Goal: Transaction & Acquisition: Purchase product/service

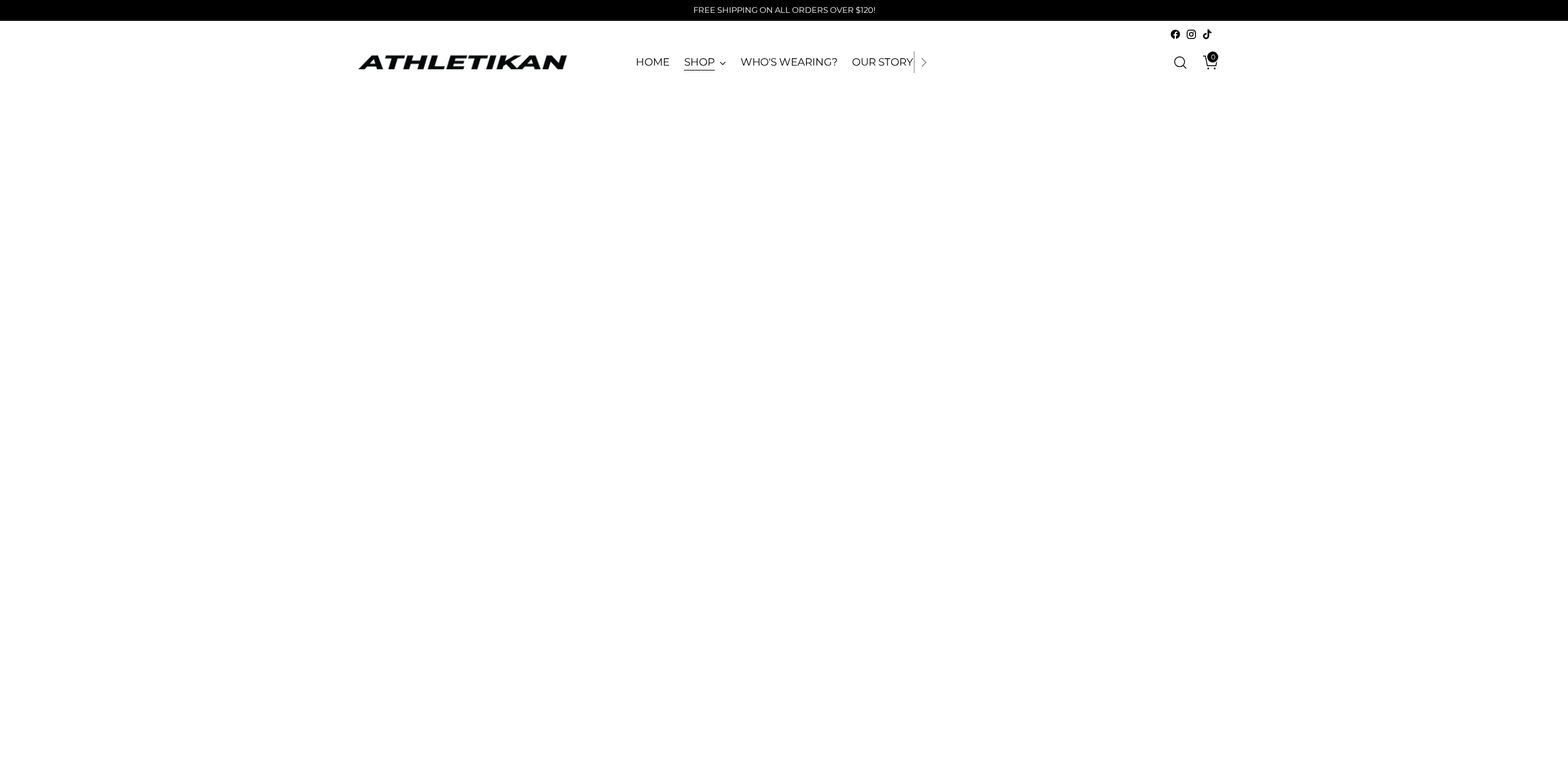
click at [721, 64] on link "SHOP" at bounding box center [704, 63] width 41 height 27
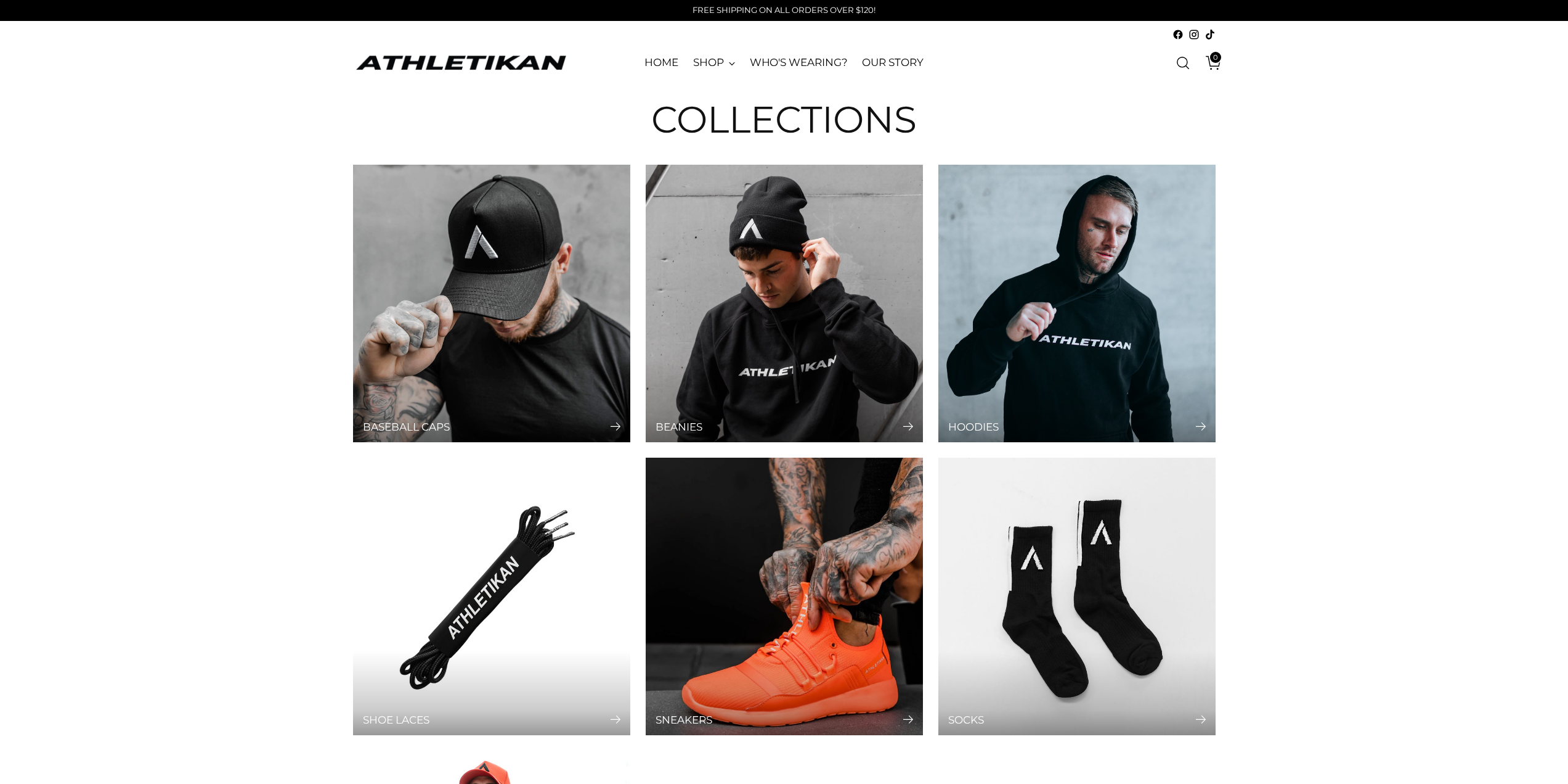
click at [1314, 401] on div "Collections Baseball Caps Beanies Hoodies Shoe Laces Sneakers Socks Tees You’re…" at bounding box center [784, 585] width 1568 height 1002
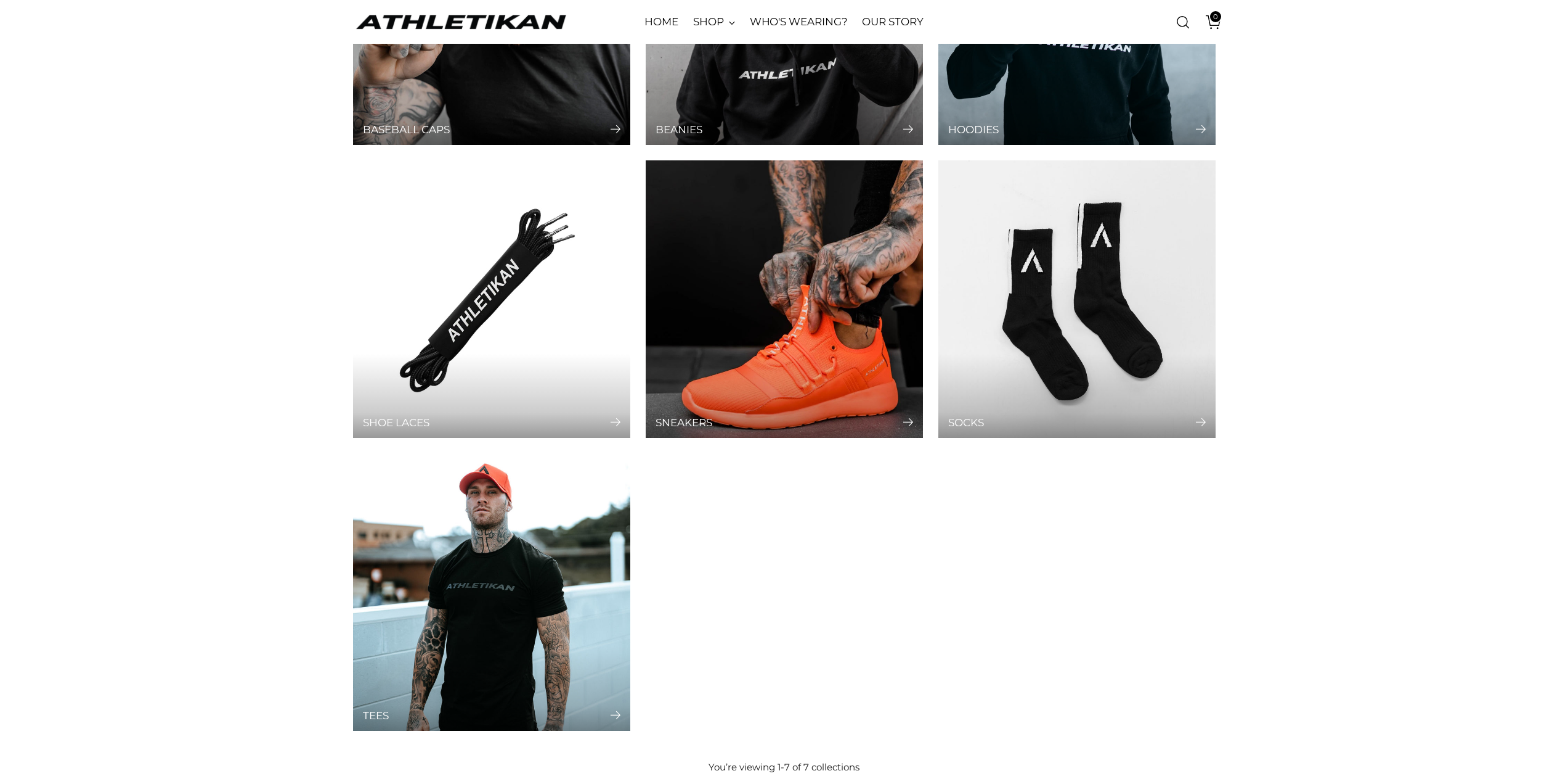
scroll to position [308, 0]
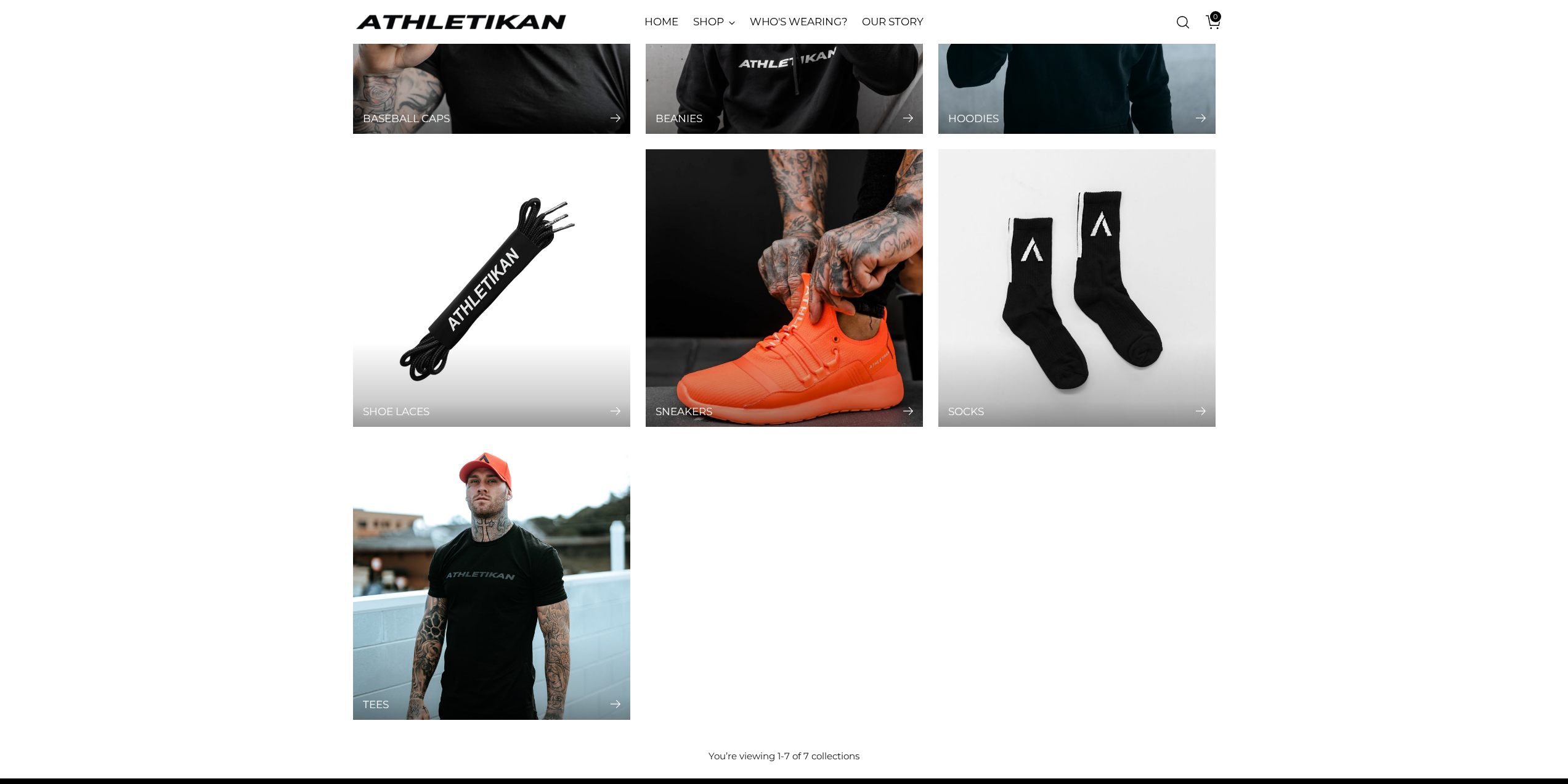
click at [766, 297] on img "Sneakers" at bounding box center [784, 288] width 291 height 291
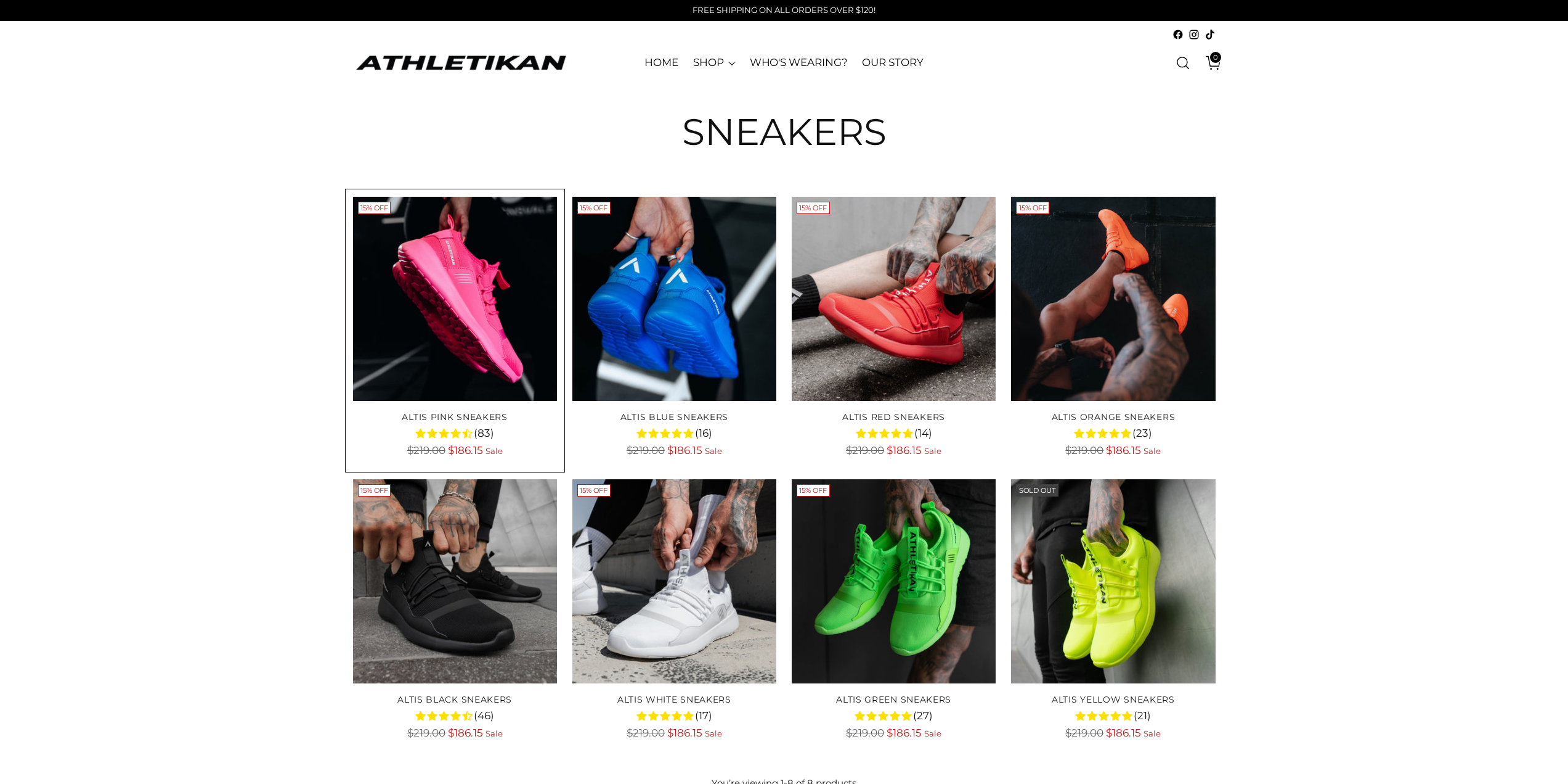
click at [0, 0] on img "ALTIS Pink Sneakers" at bounding box center [0, 0] width 0 height 0
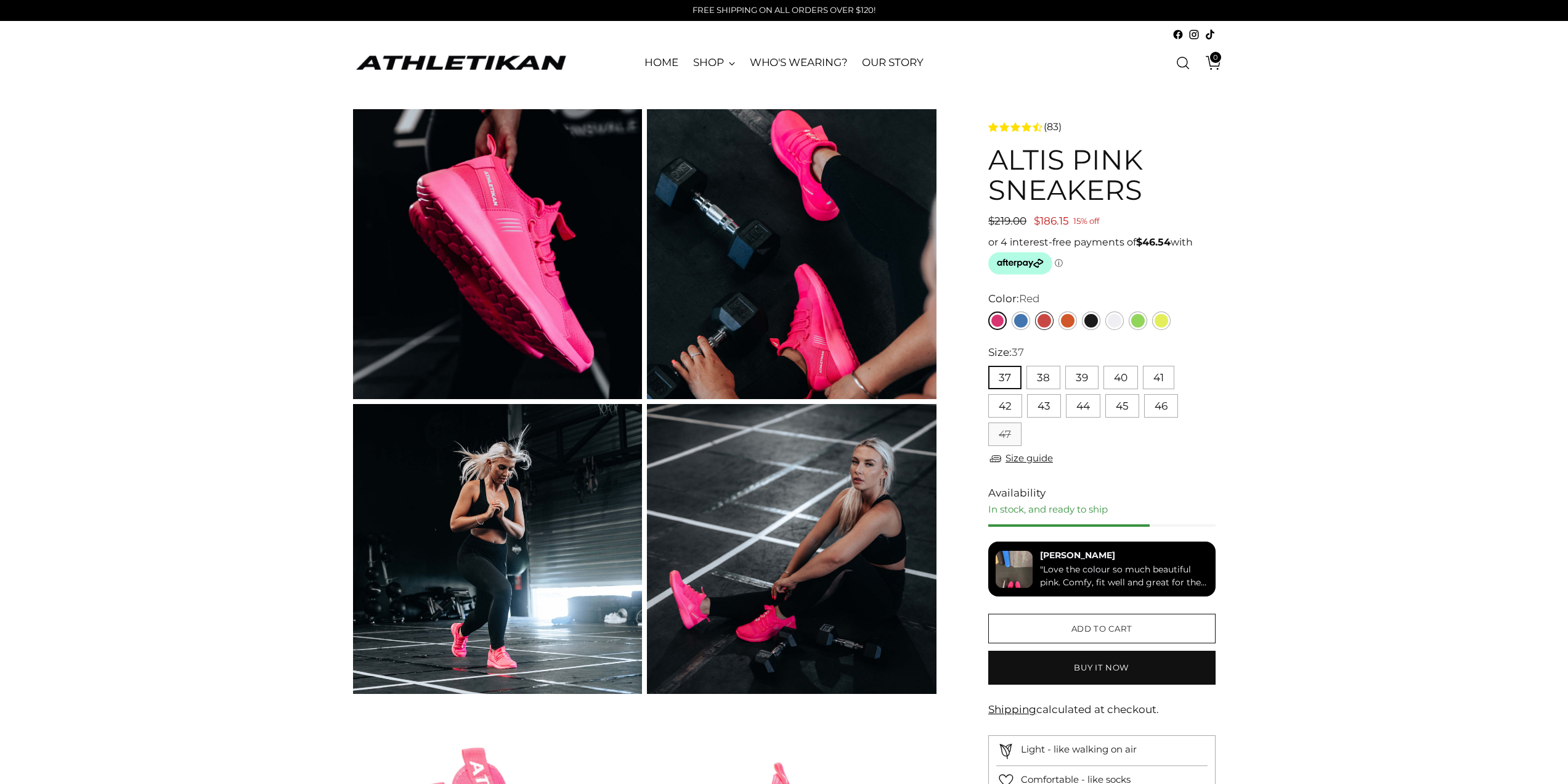
click at [1048, 317] on link "Red" at bounding box center [1045, 320] width 19 height 19
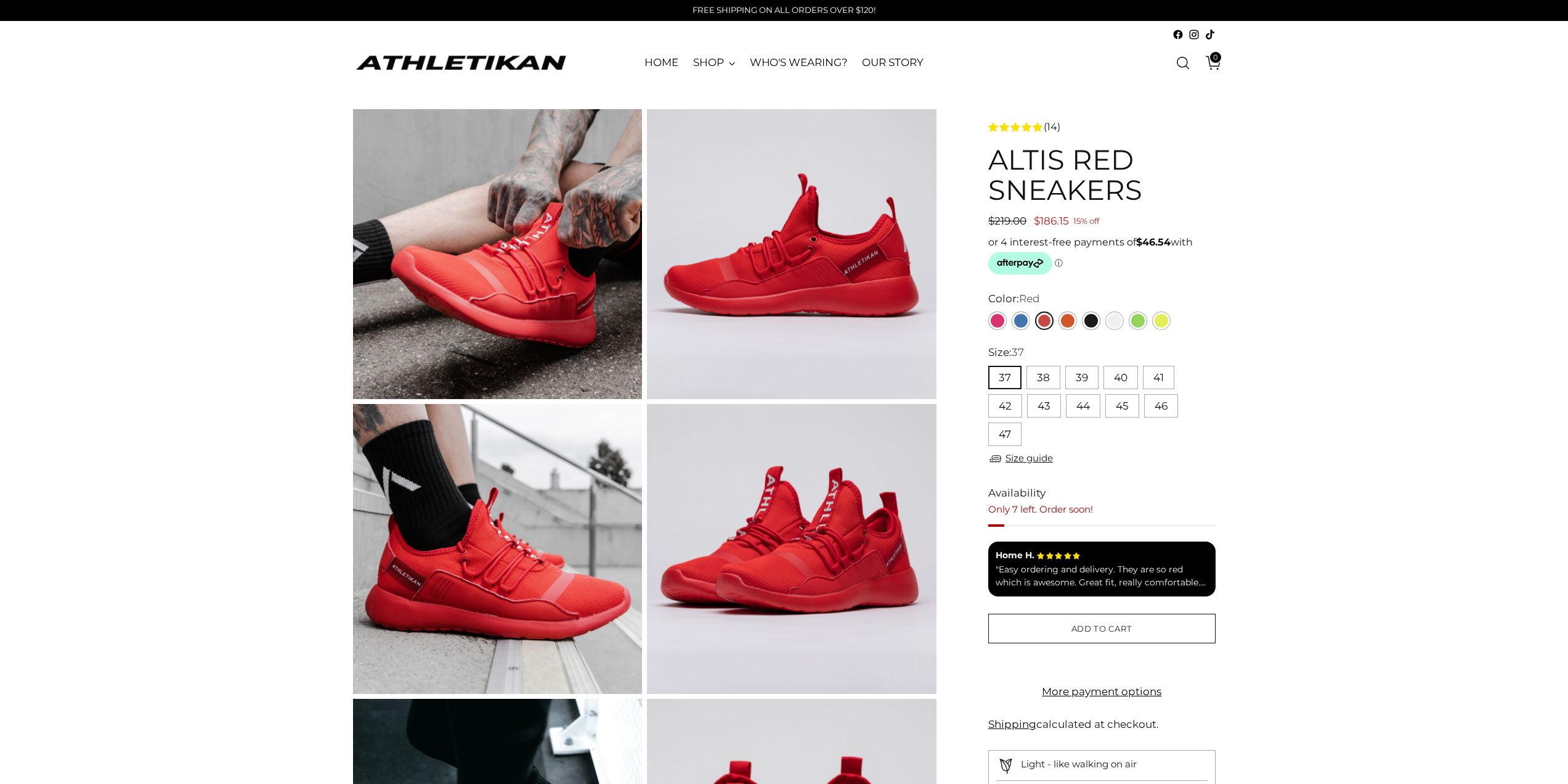
drag, startPoint x: 1387, startPoint y: 719, endPoint x: 1292, endPoint y: 360, distance: 371.4
